Goal: Navigation & Orientation: Find specific page/section

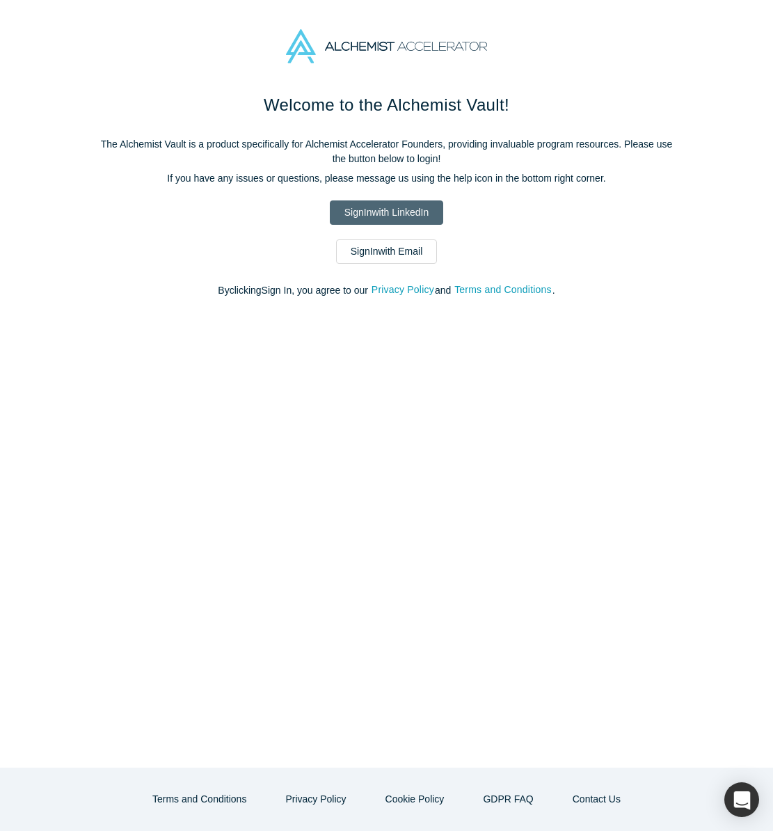
click at [374, 214] on link "Sign In with LinkedIn" at bounding box center [386, 212] width 113 height 24
